Goal: Task Accomplishment & Management: Use online tool/utility

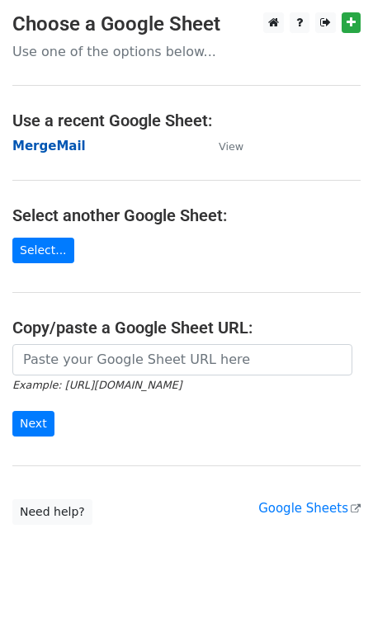
click at [27, 147] on strong "MergeMail" at bounding box center [48, 146] width 73 height 15
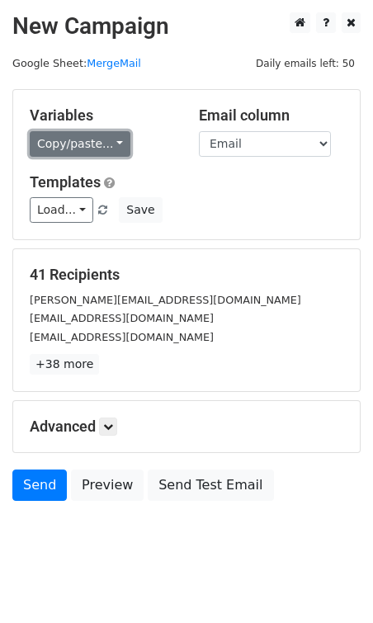
click at [44, 135] on link "Copy/paste..." at bounding box center [80, 144] width 101 height 26
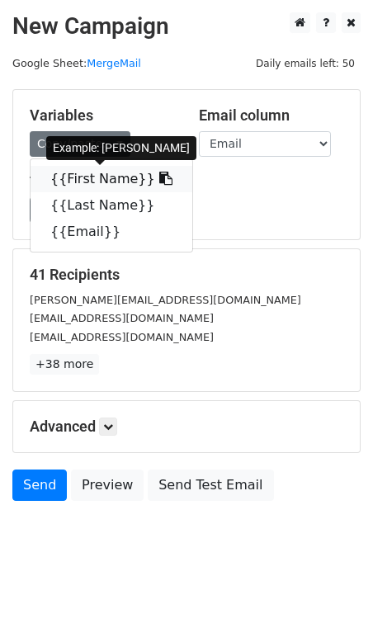
click at [57, 181] on link "{{First Name}}" at bounding box center [112, 179] width 162 height 26
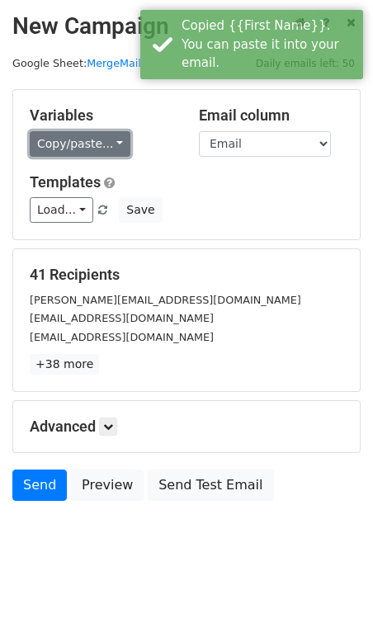
click at [59, 152] on link "Copy/paste..." at bounding box center [80, 144] width 101 height 26
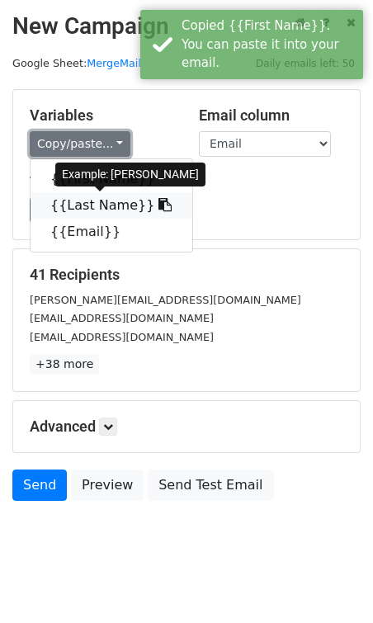
click at [59, 210] on link "{{Last Name}}" at bounding box center [112, 205] width 162 height 26
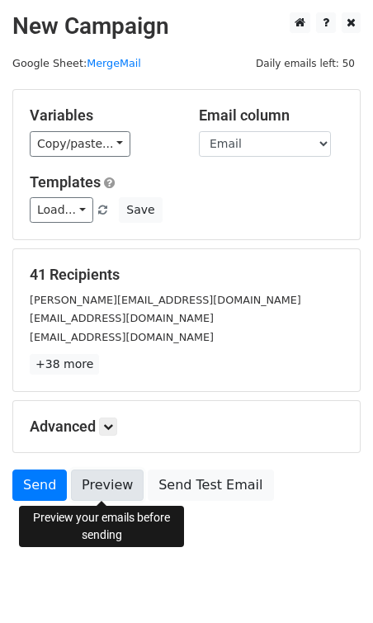
click at [92, 483] on link "Preview" at bounding box center [107, 484] width 73 height 31
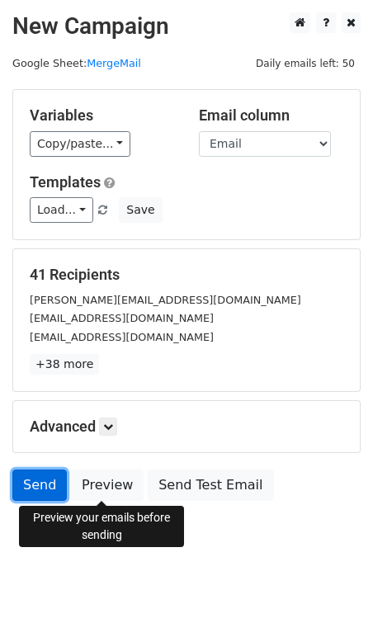
click at [34, 487] on link "Send" at bounding box center [39, 484] width 54 height 31
